Goal: Task Accomplishment & Management: Use online tool/utility

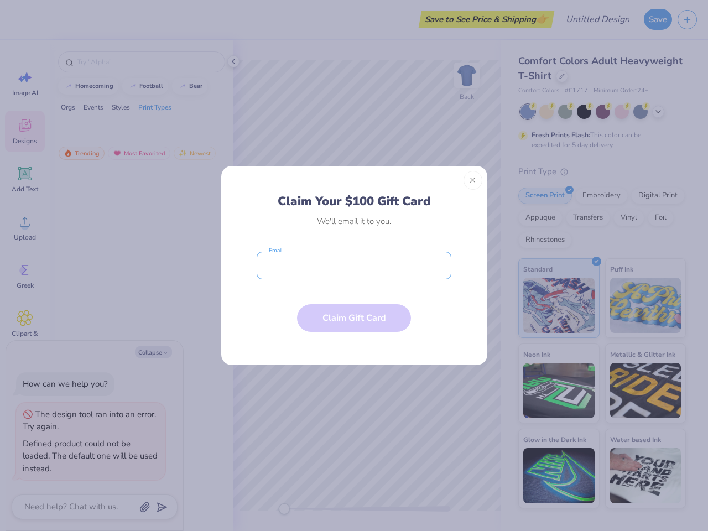
type textarea "x"
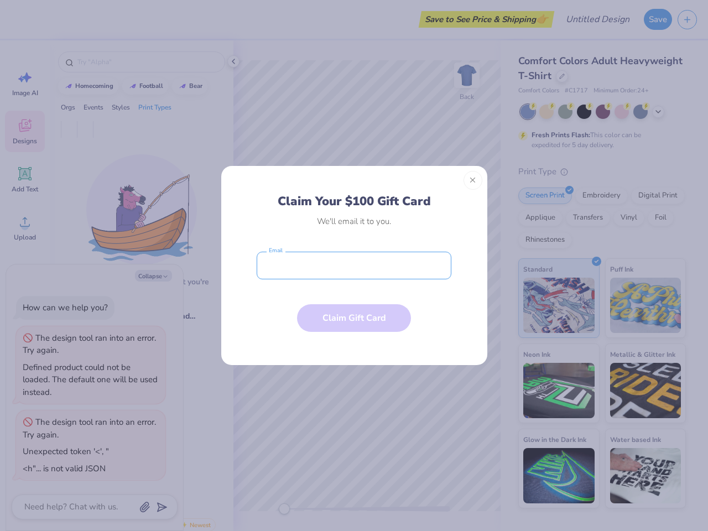
click at [354, 265] on input "email" at bounding box center [354, 266] width 195 height 28
click at [473, 180] on button "Close" at bounding box center [472, 180] width 19 height 19
